Goal: Task Accomplishment & Management: Use online tool/utility

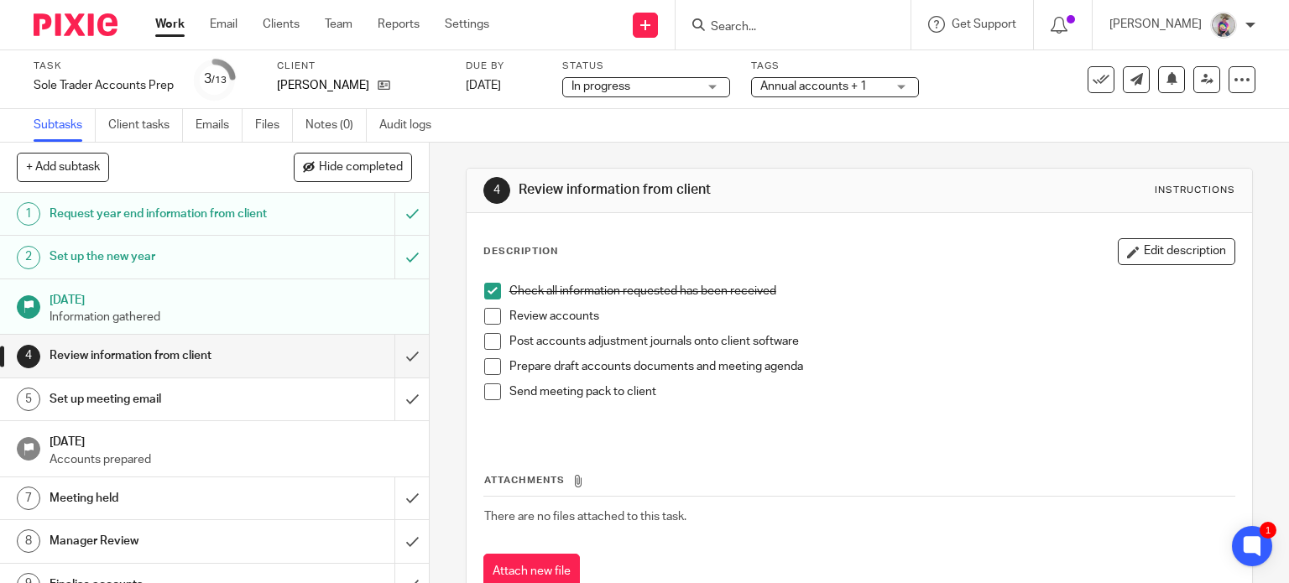
click at [789, 18] on form at bounding box center [798, 24] width 179 height 21
click at [753, 38] on div at bounding box center [792, 24] width 235 height 49
click at [748, 23] on input "Search" at bounding box center [784, 27] width 151 height 15
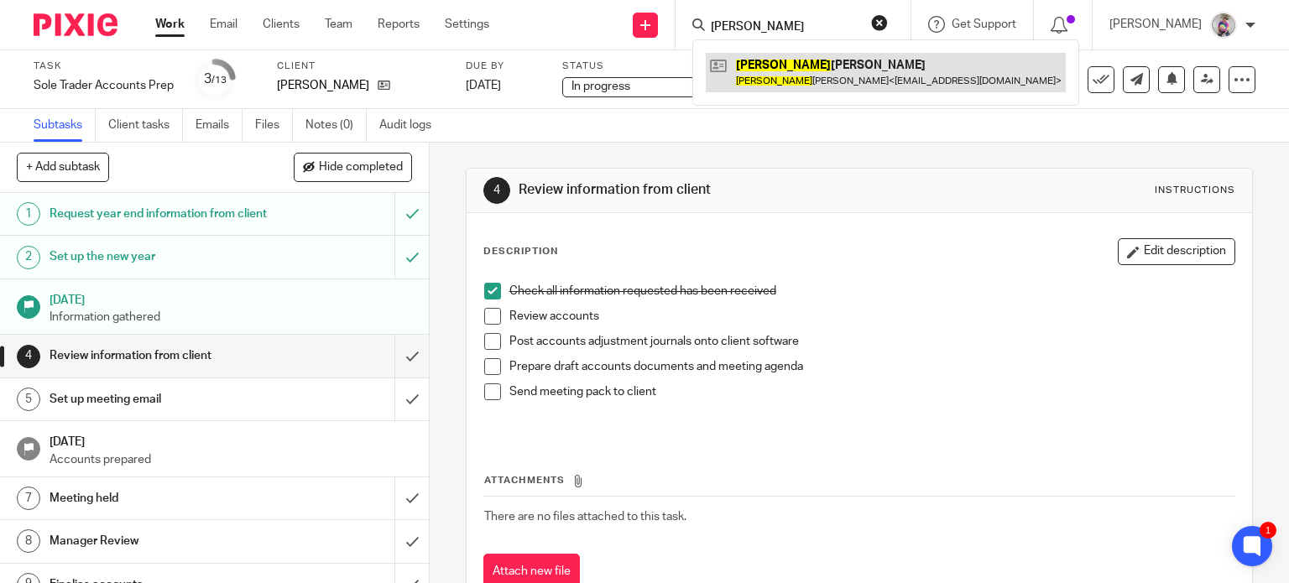
type input "emily"
click at [782, 73] on link at bounding box center [886, 72] width 360 height 39
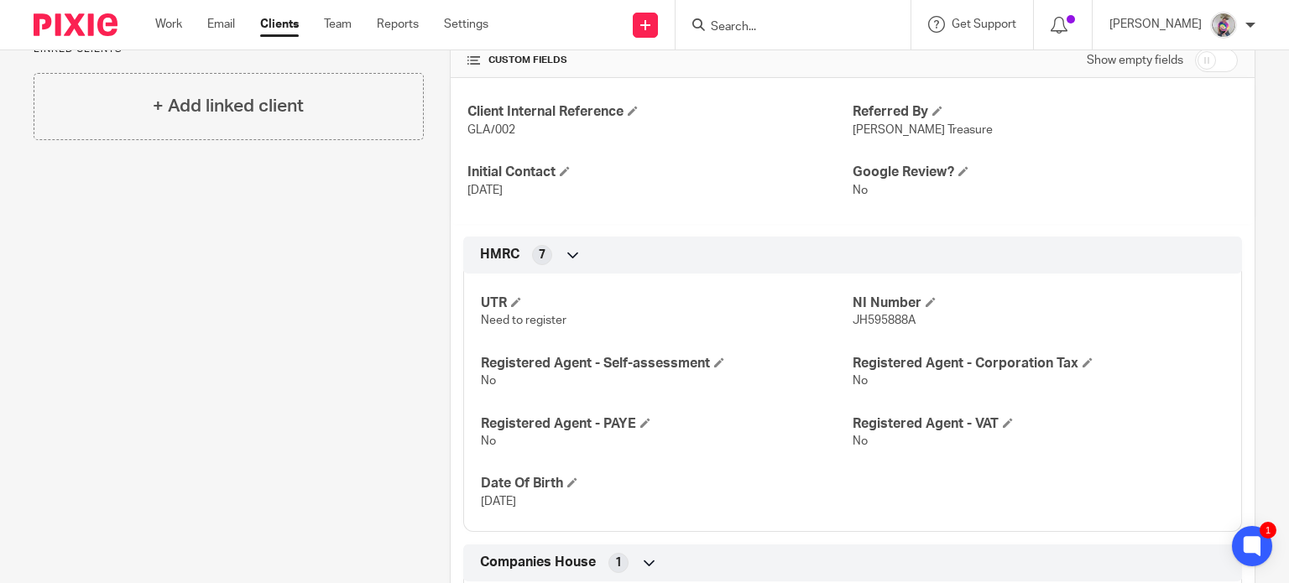
scroll to position [373, 0]
click at [862, 319] on span "JH595888A" at bounding box center [883, 322] width 63 height 12
copy span "JH595888A"
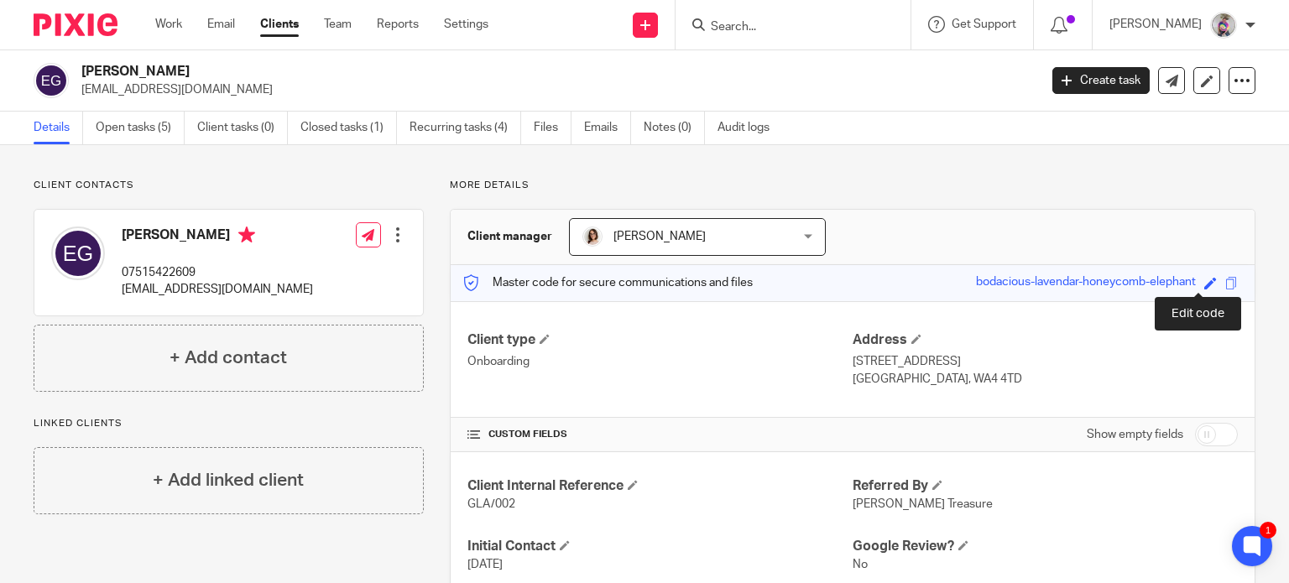
click at [1204, 283] on span at bounding box center [1210, 283] width 13 height 13
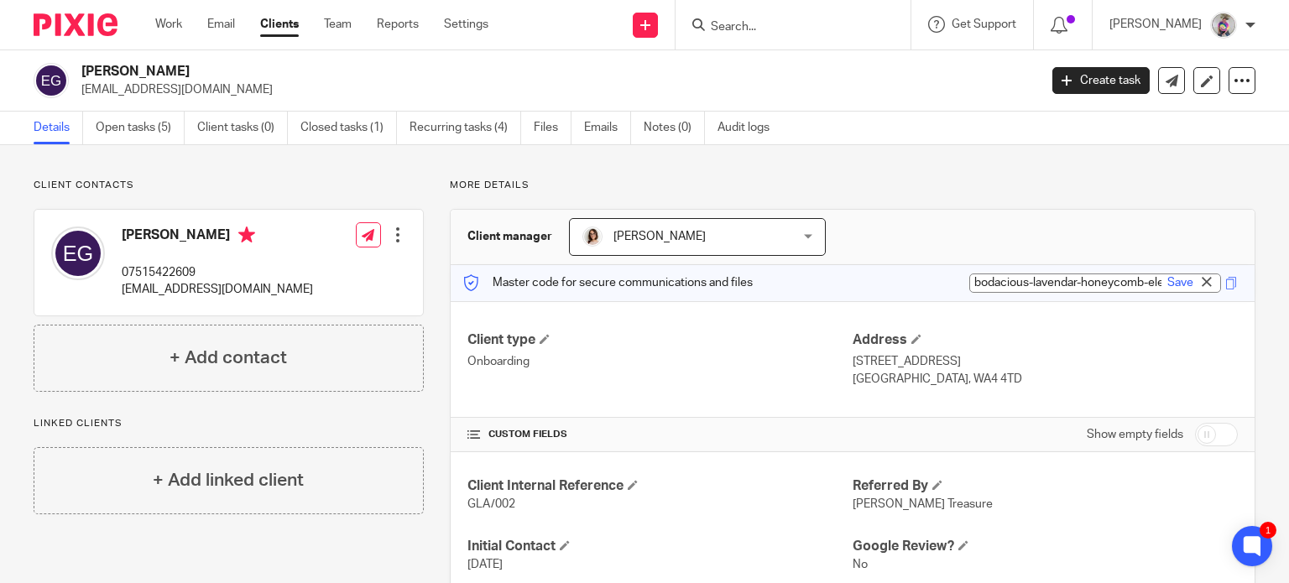
paste input "JH595888A"
type input "JH595888A"
click at [1167, 288] on link "Save" at bounding box center [1180, 282] width 26 height 17
type input "JH595888A"
click at [145, 128] on link "Open tasks (5)" at bounding box center [140, 128] width 89 height 33
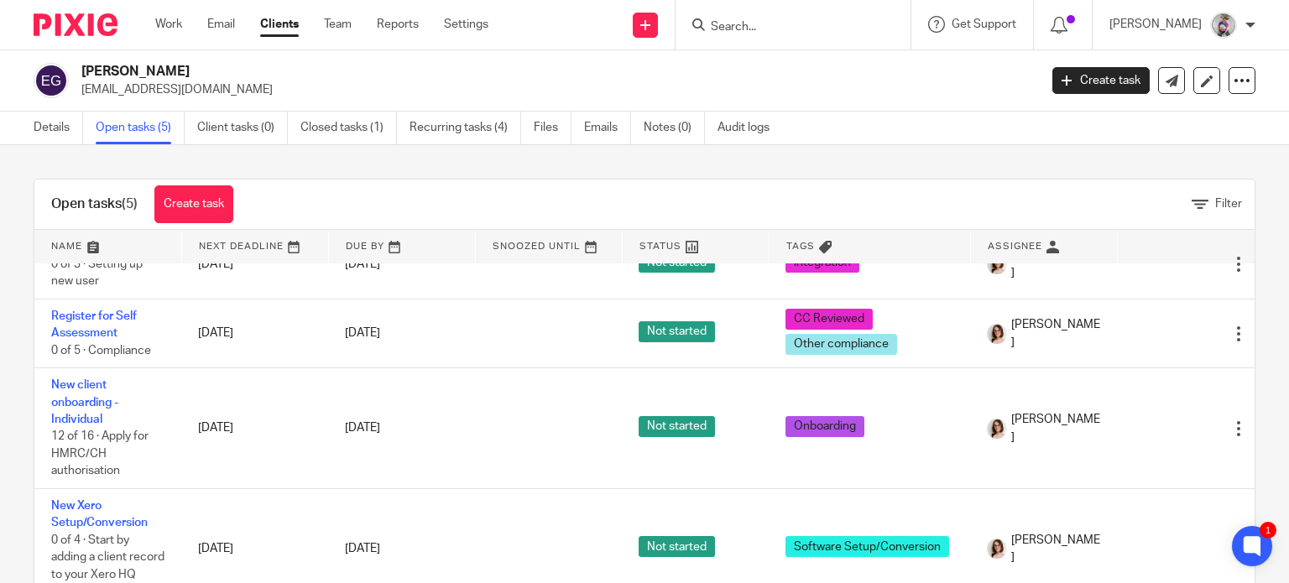
scroll to position [136, 0]
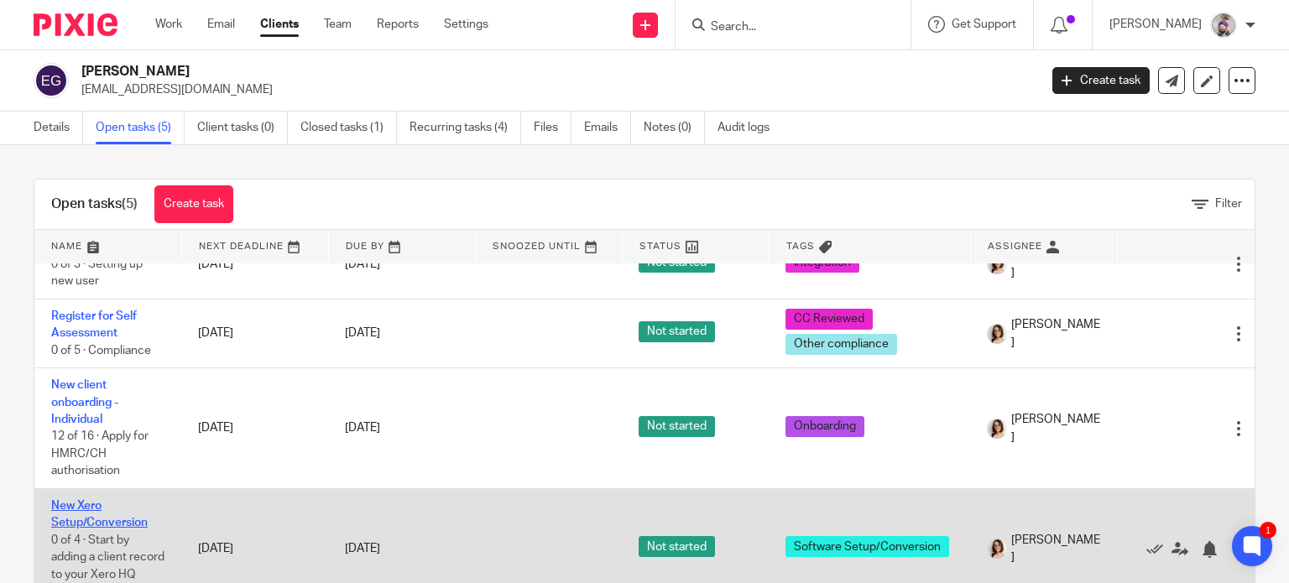
click at [84, 503] on link "New Xero Setup/Conversion" at bounding box center [99, 514] width 96 height 29
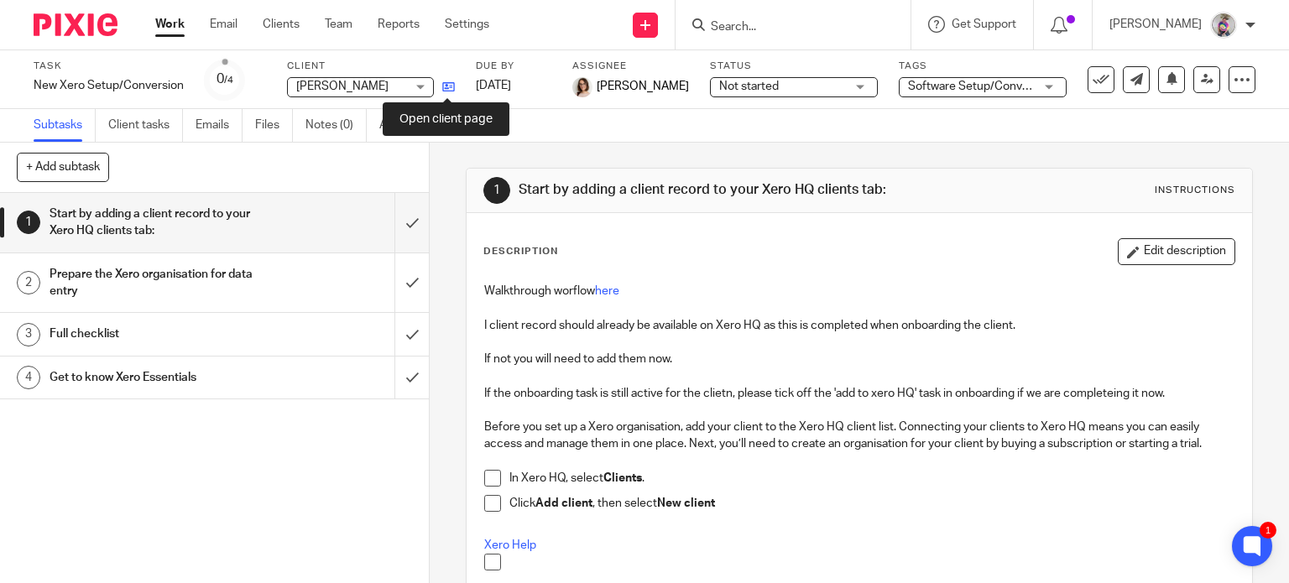
click at [447, 83] on icon at bounding box center [448, 87] width 13 height 13
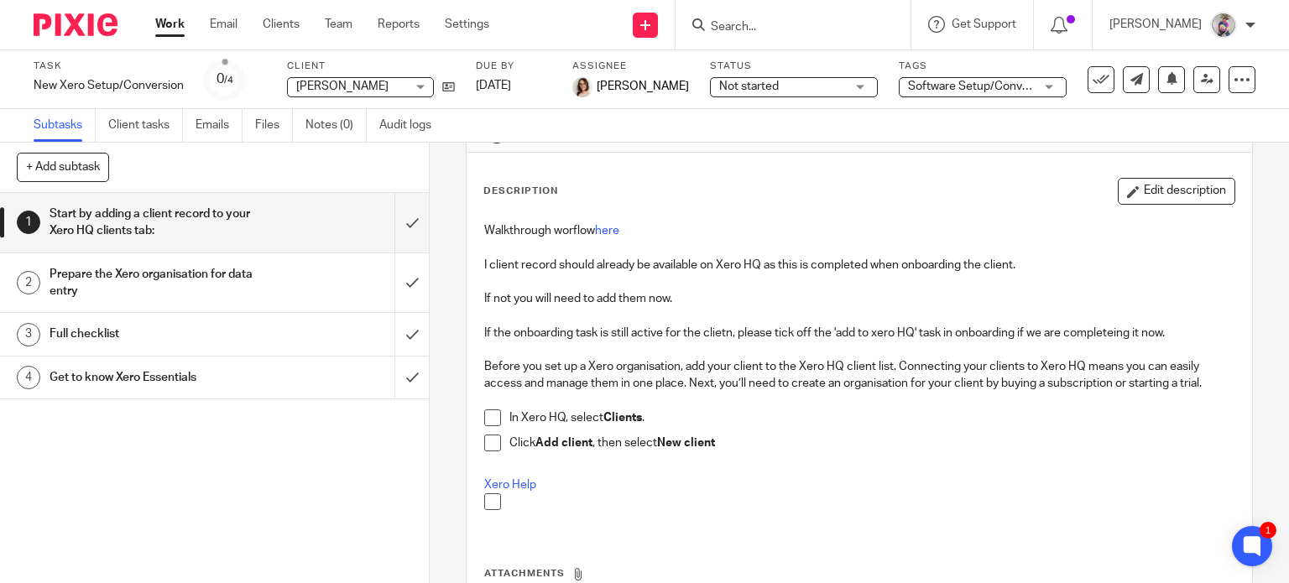
scroll to position [65, 0]
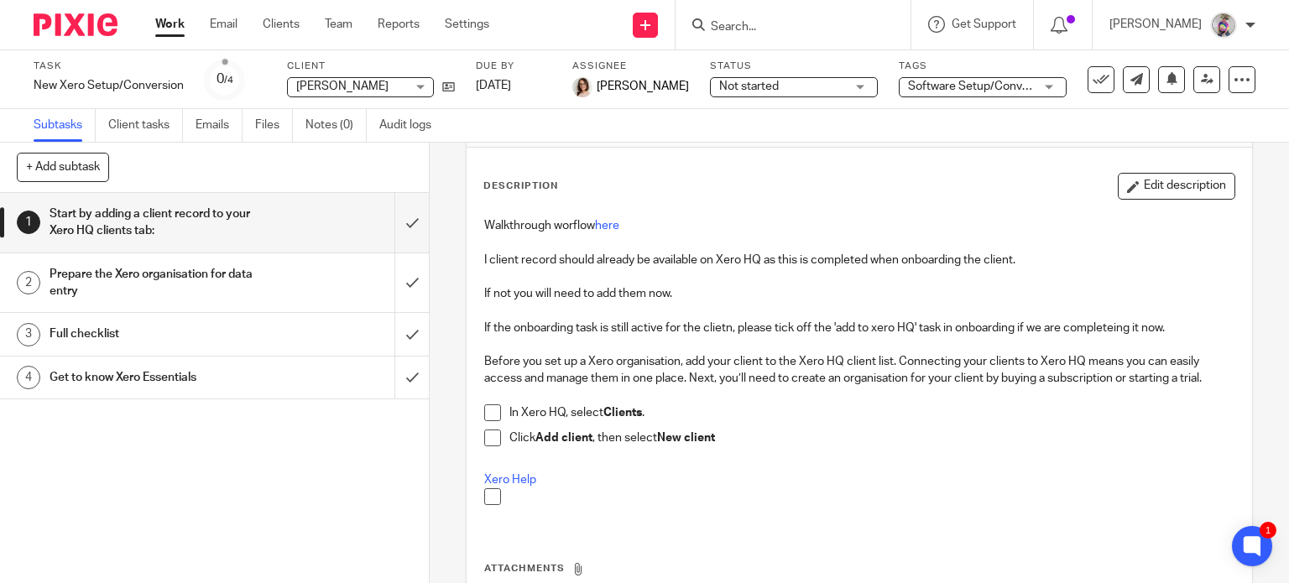
click at [484, 414] on span at bounding box center [492, 412] width 17 height 17
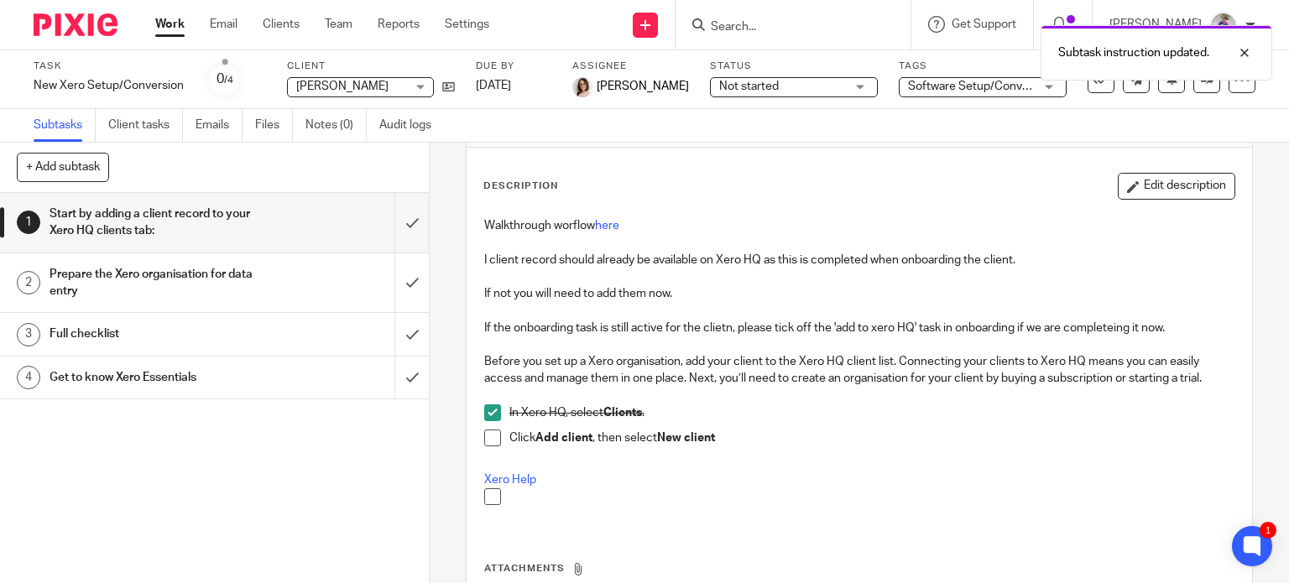
click at [487, 432] on span at bounding box center [492, 438] width 17 height 17
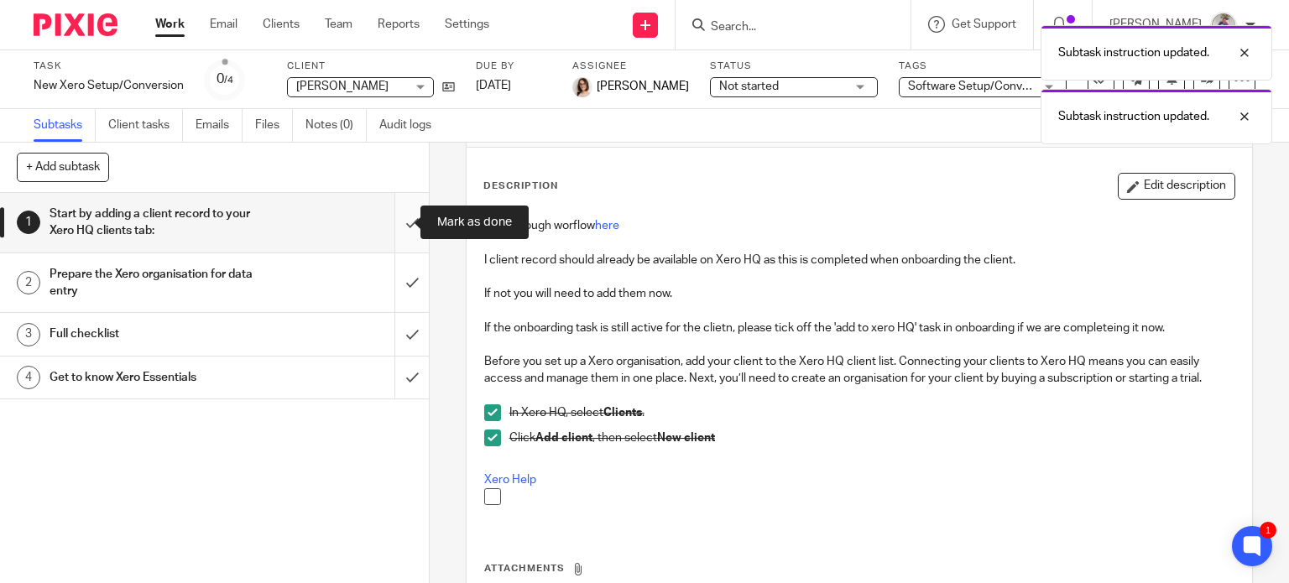
click at [389, 221] on input "submit" at bounding box center [214, 223] width 429 height 60
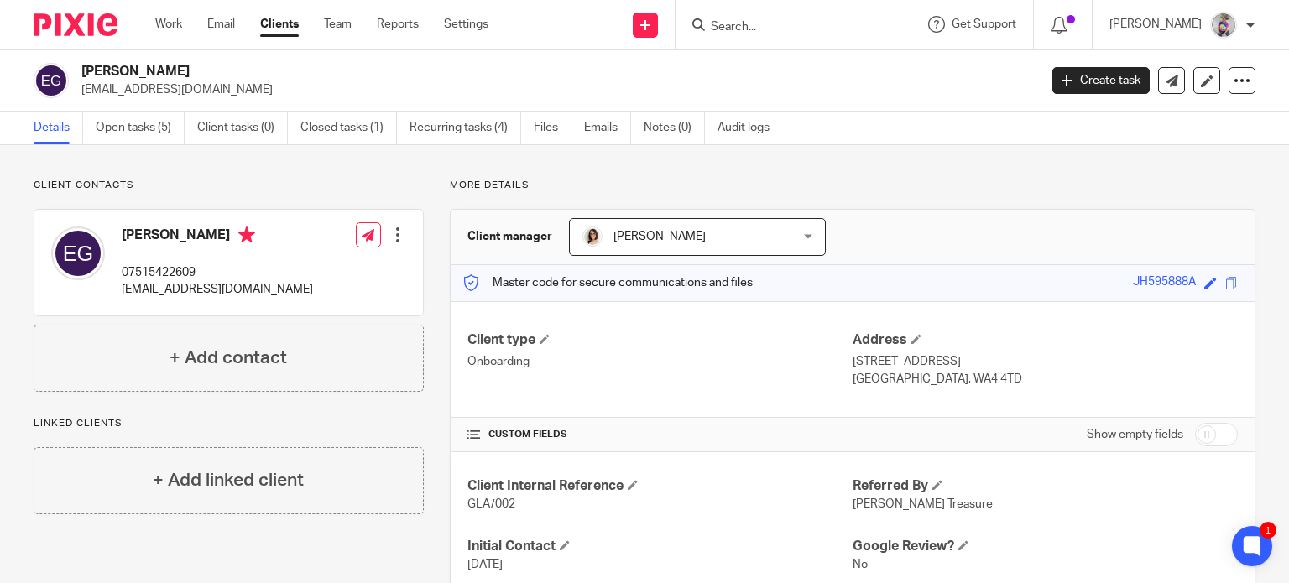
click at [178, 290] on p "info@lavueweddingsandevents.co.uk" at bounding box center [217, 289] width 191 height 17
copy div "info@lavueweddingsandevents.co.uk"
click at [175, 271] on p "07515422609" at bounding box center [217, 272] width 191 height 17
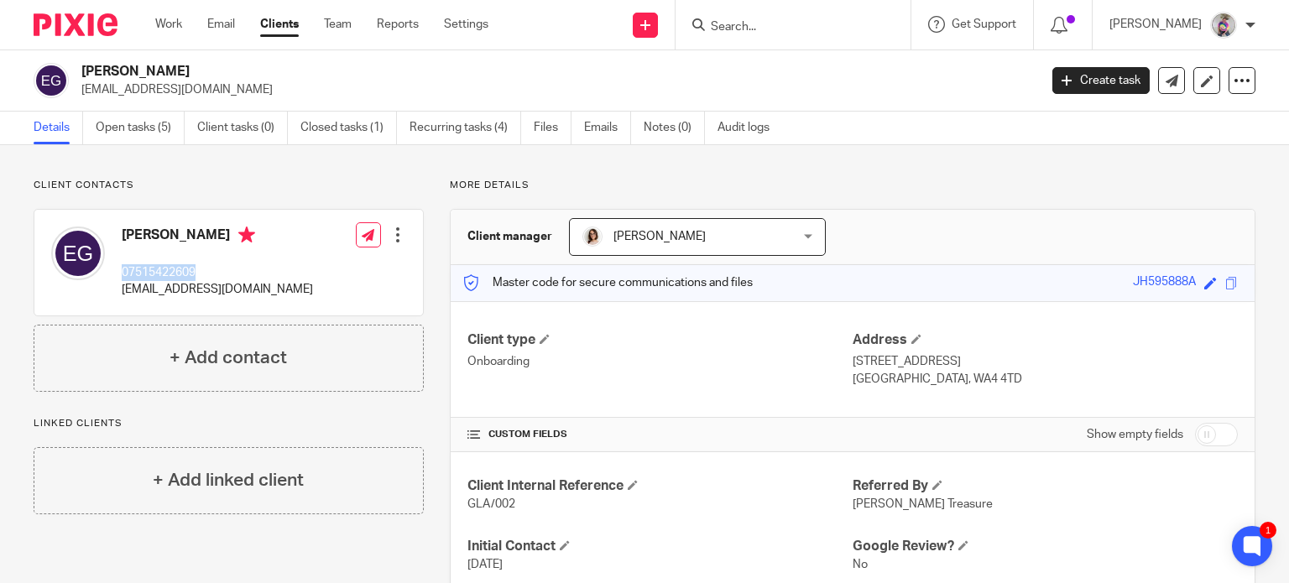
click at [175, 271] on p "07515422609" at bounding box center [217, 272] width 191 height 17
copy p "07515422609"
click at [488, 506] on span "GLA/002" at bounding box center [491, 504] width 48 height 12
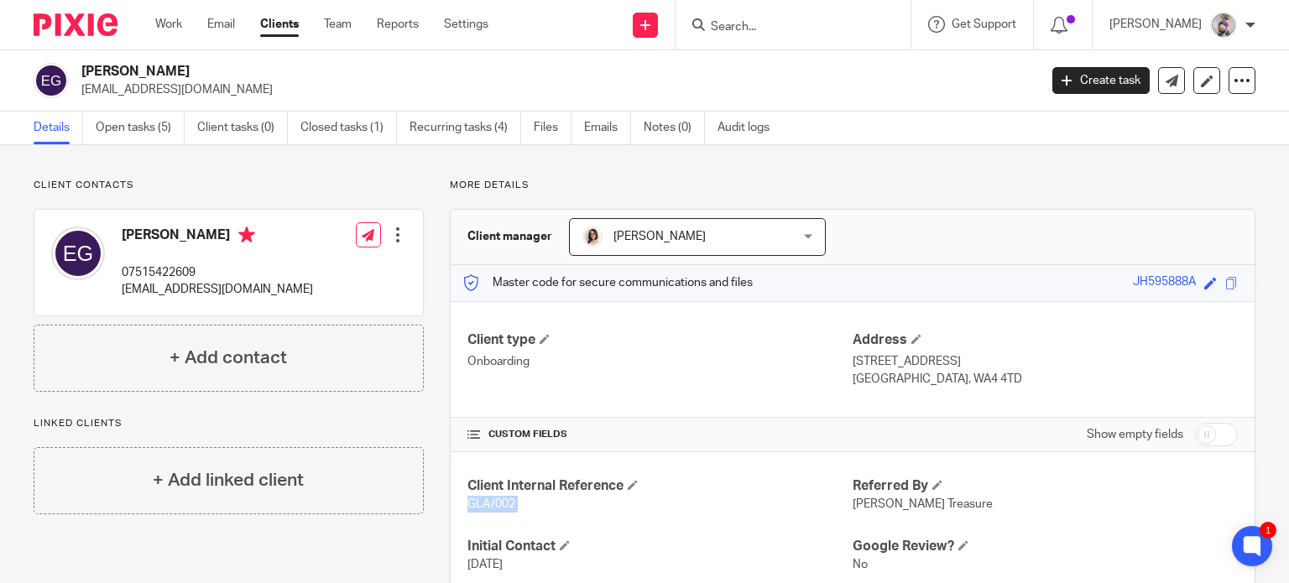
copy p "GLA/002"
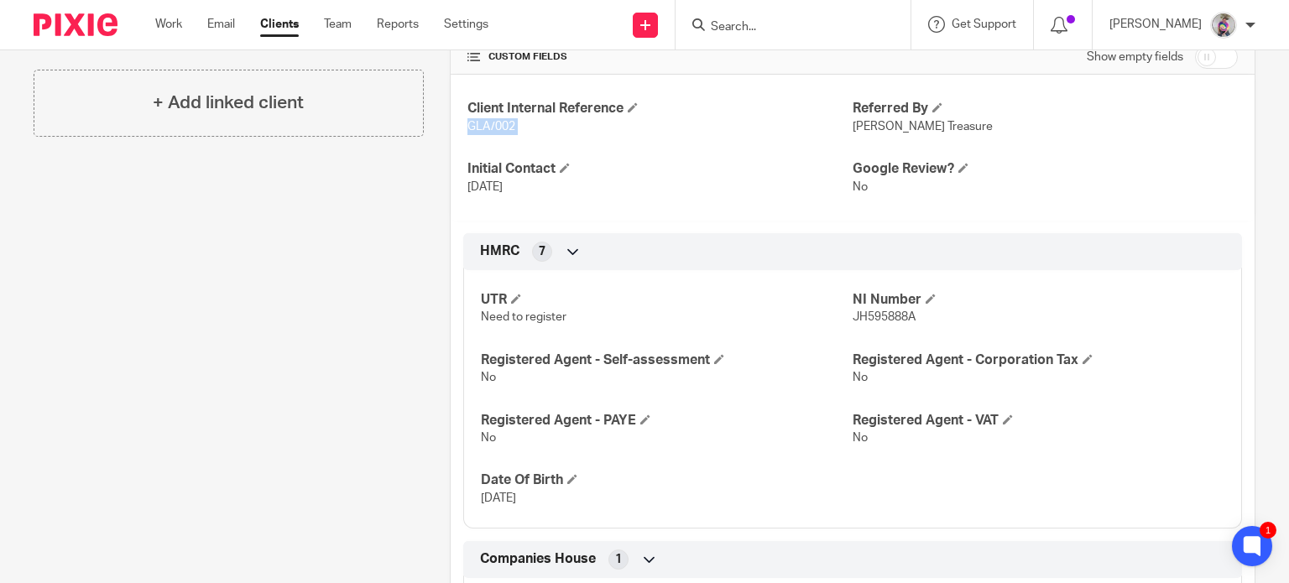
scroll to position [378, 0]
click at [867, 310] on span "JH595888A" at bounding box center [883, 316] width 63 height 12
copy span "JH595888A"
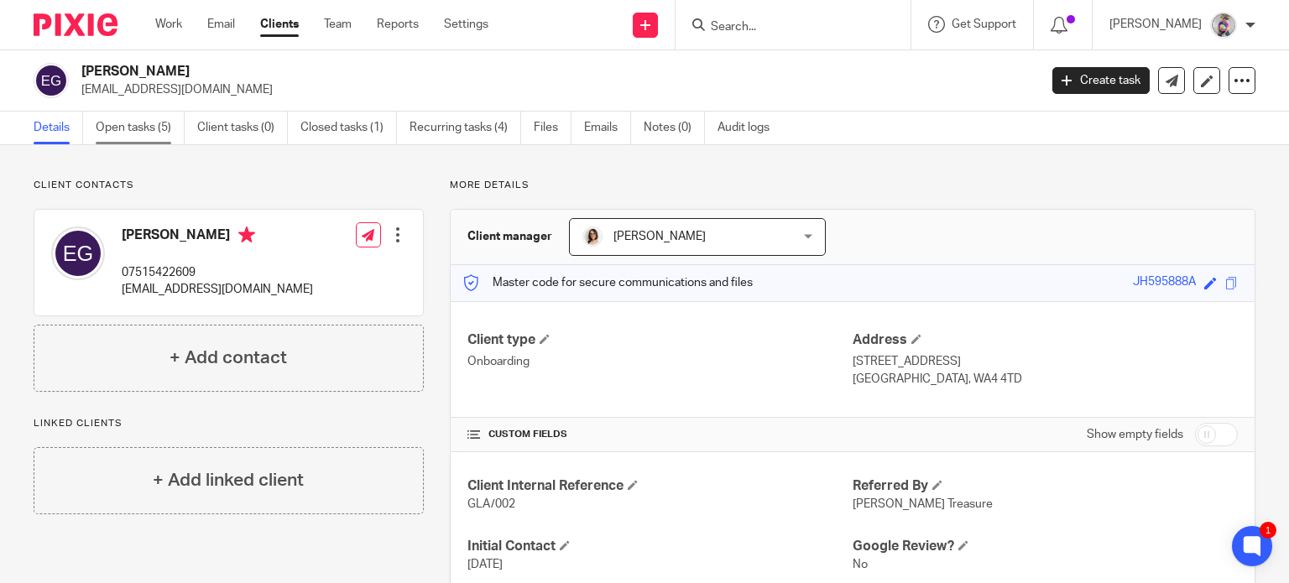
click at [134, 124] on link "Open tasks (5)" at bounding box center [140, 128] width 89 height 33
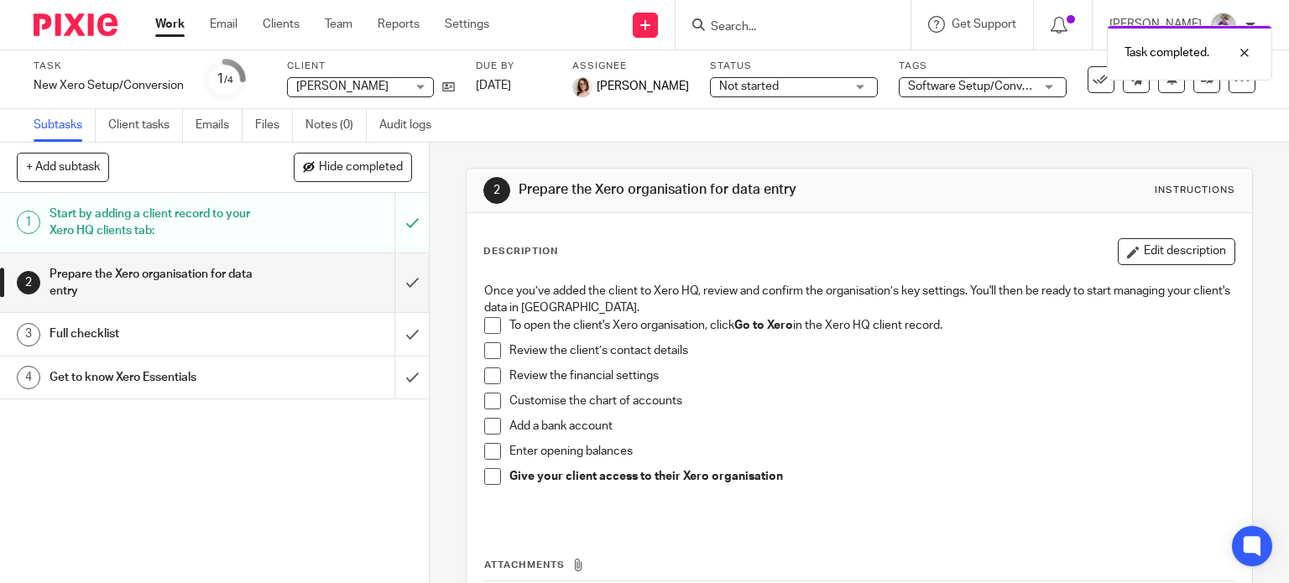
click at [487, 321] on span at bounding box center [492, 325] width 17 height 17
click at [487, 355] on span at bounding box center [492, 350] width 17 height 17
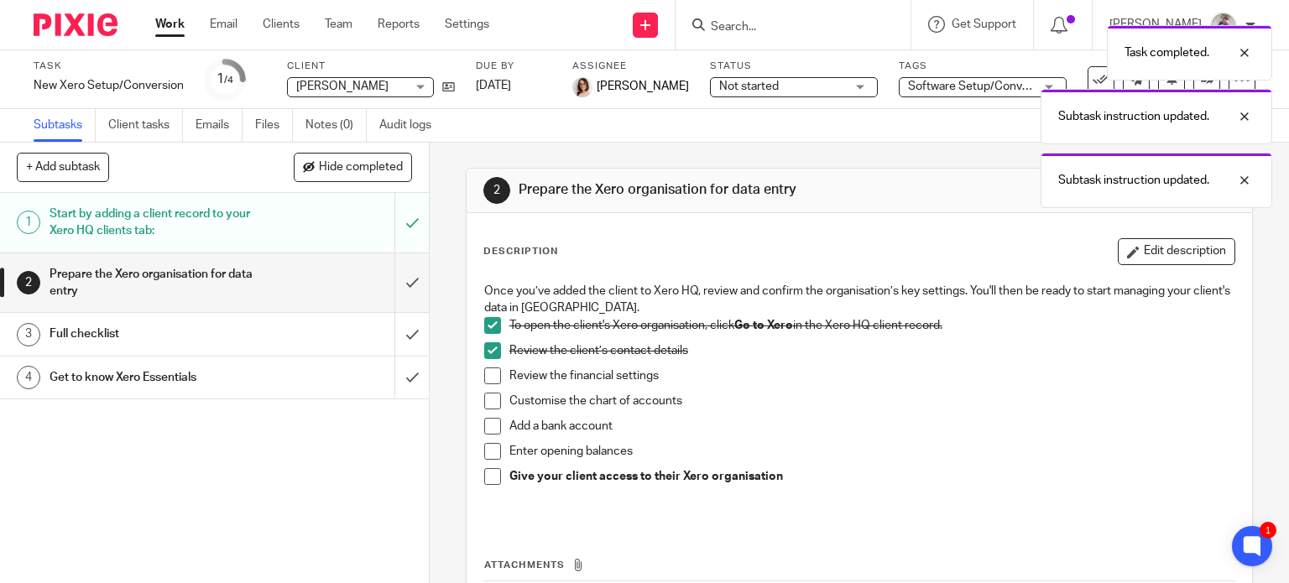
click at [485, 375] on span at bounding box center [492, 375] width 17 height 17
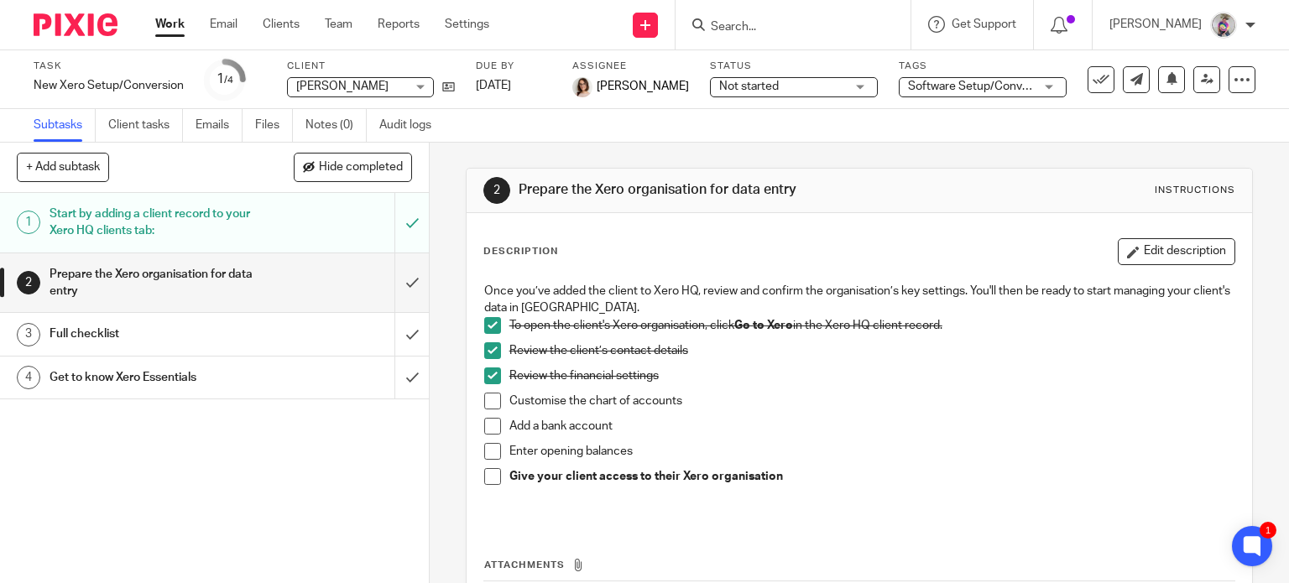
click at [489, 400] on span at bounding box center [492, 401] width 17 height 17
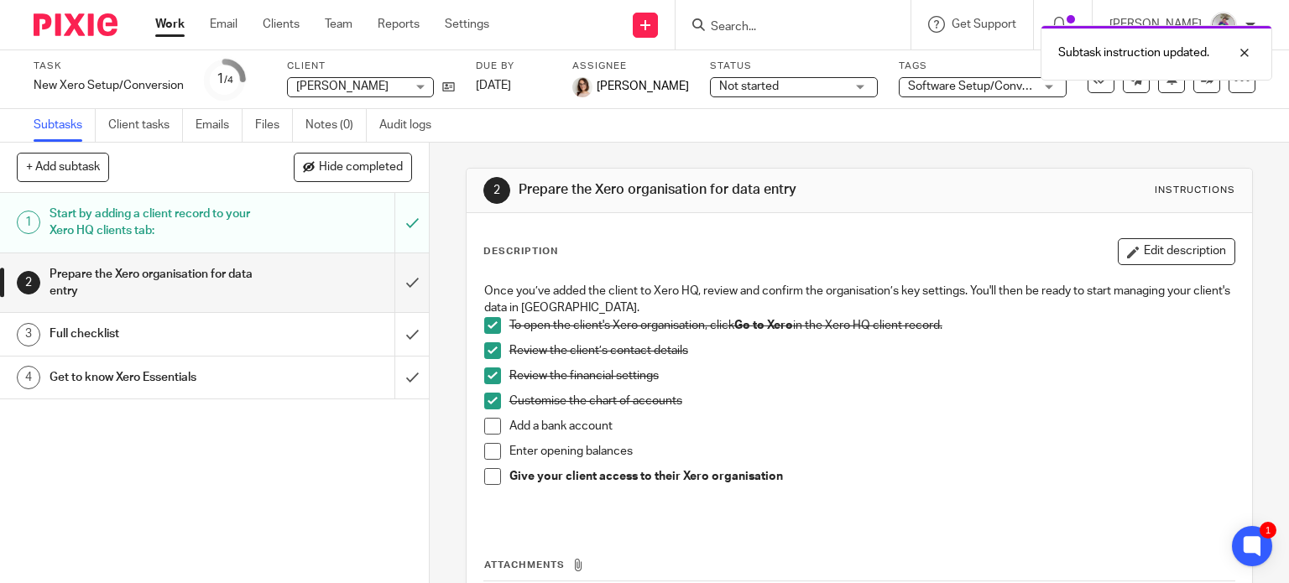
click at [487, 398] on span at bounding box center [492, 401] width 17 height 17
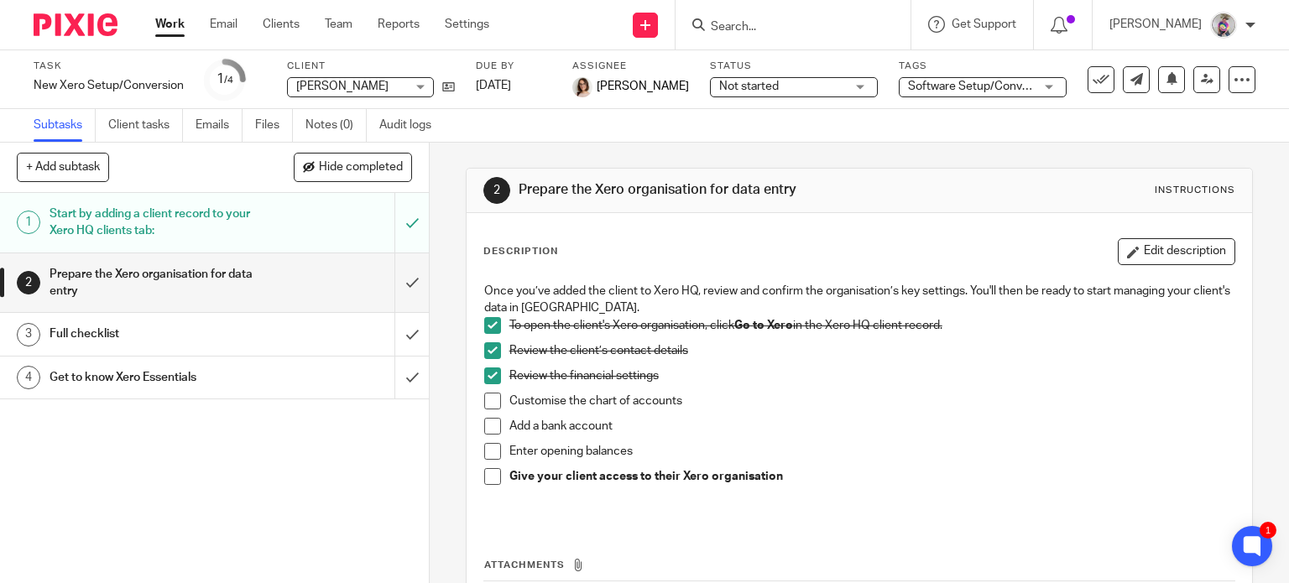
click at [214, 217] on h1 "Start by adding a client record to your Xero HQ clients tab:" at bounding box center [158, 222] width 219 height 43
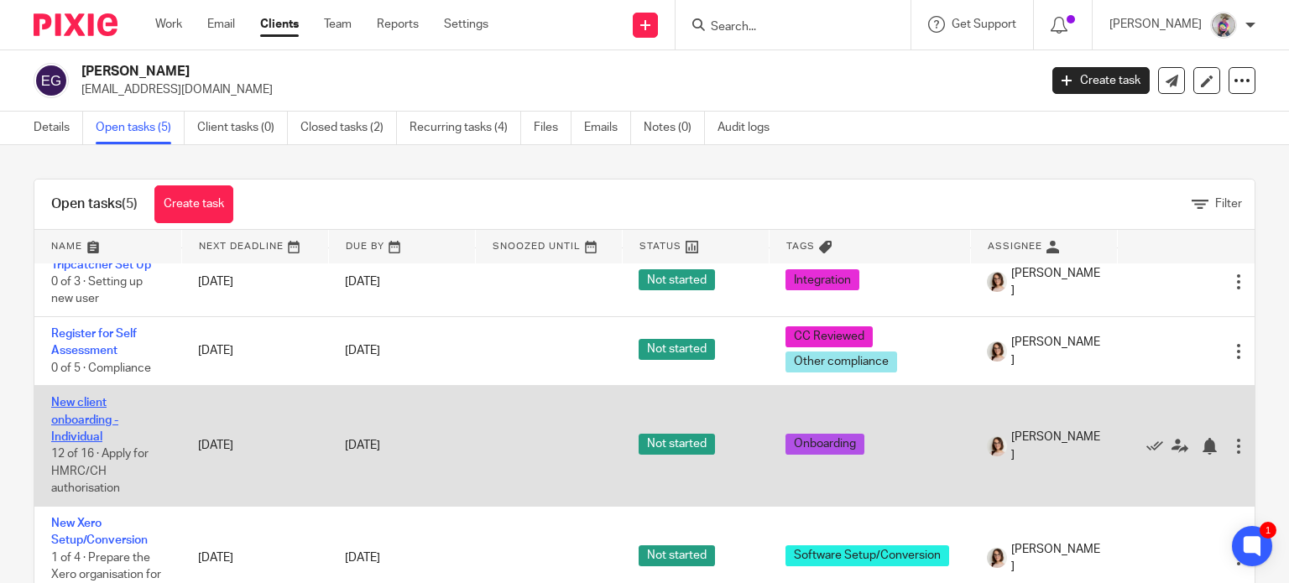
scroll to position [15, 0]
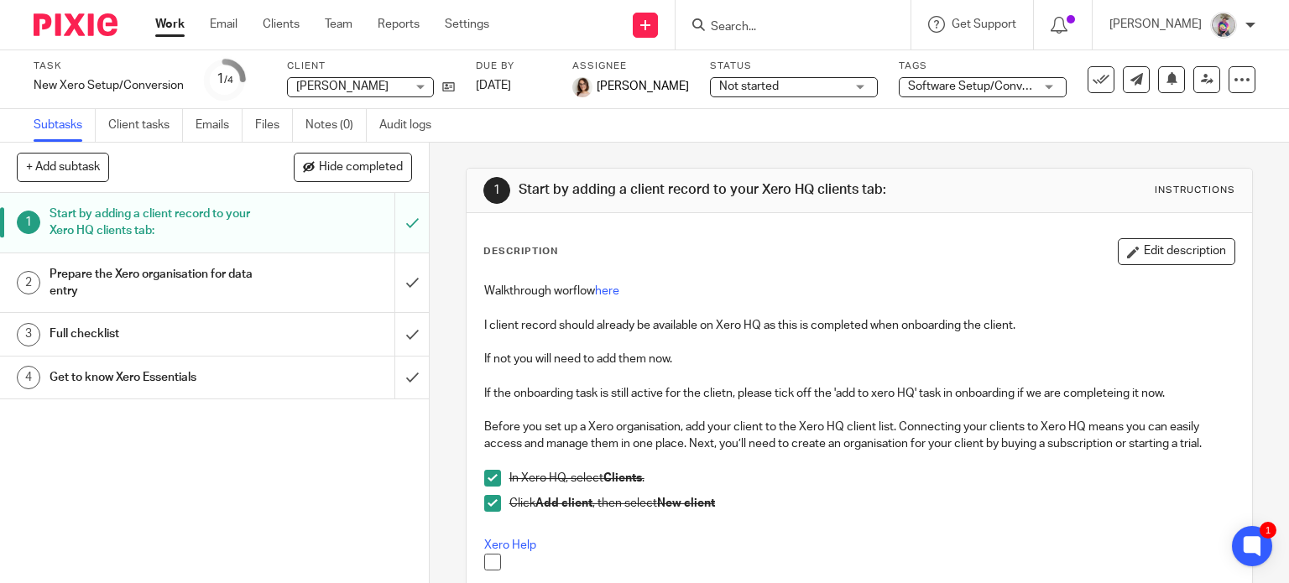
click at [188, 279] on h1 "Prepare the Xero organisation for data entry" at bounding box center [158, 283] width 219 height 43
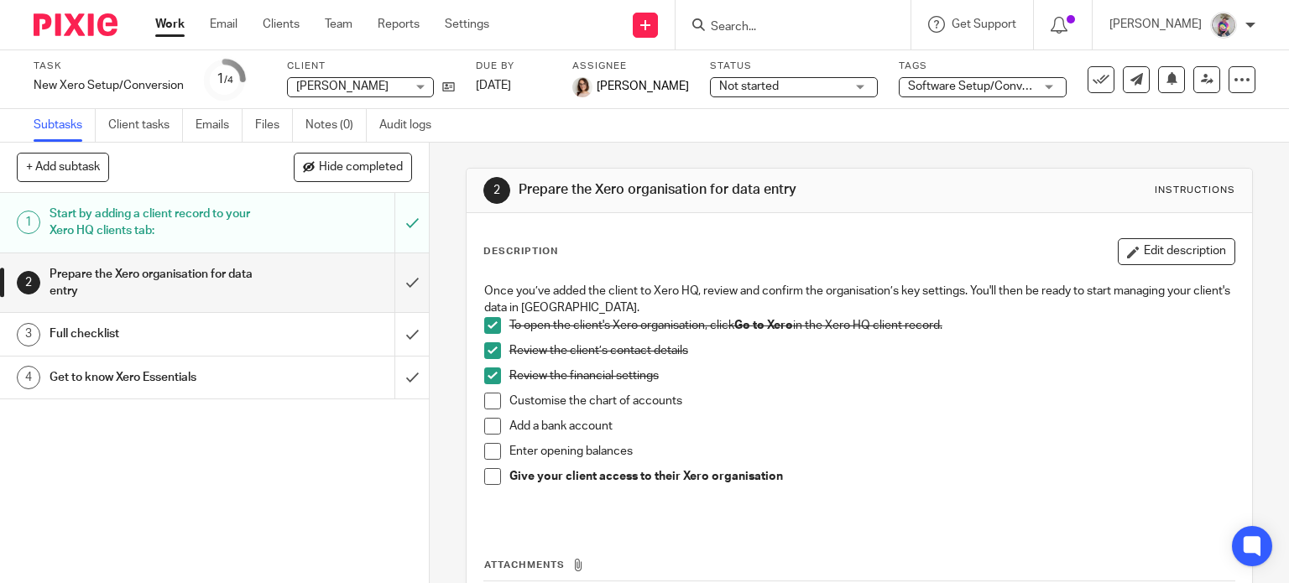
click at [188, 220] on h1 "Start by adding a client record to your Xero HQ clients tab:" at bounding box center [158, 222] width 219 height 43
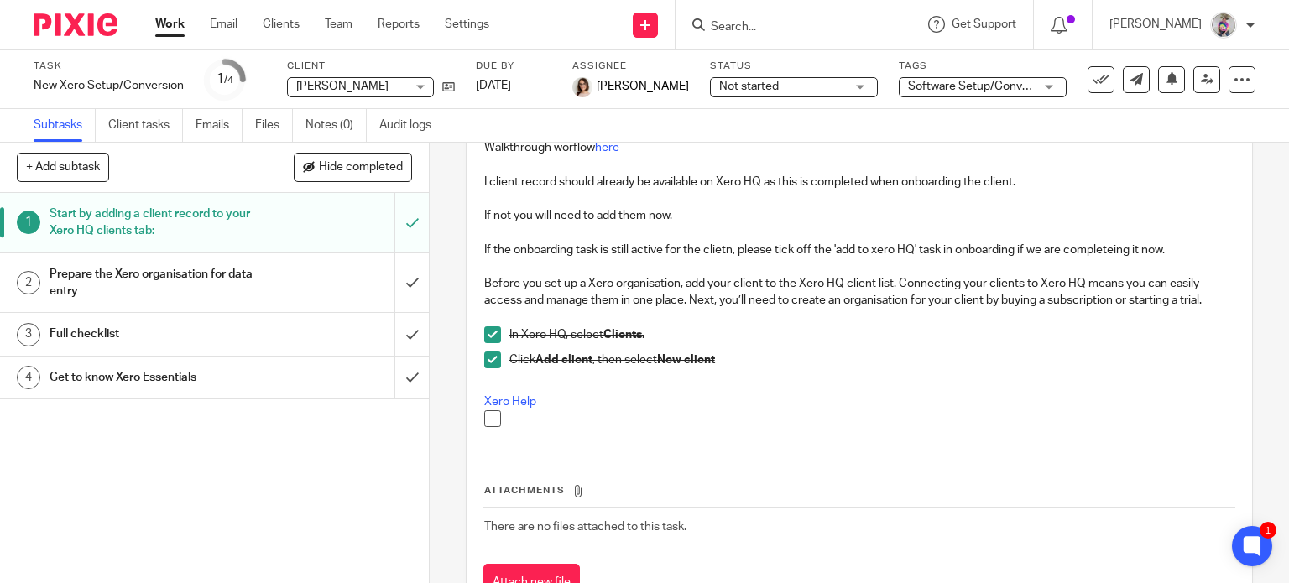
scroll to position [144, 0]
click at [131, 278] on h1 "Prepare the Xero organisation for data entry" at bounding box center [158, 283] width 219 height 43
